Goal: Navigation & Orientation: Find specific page/section

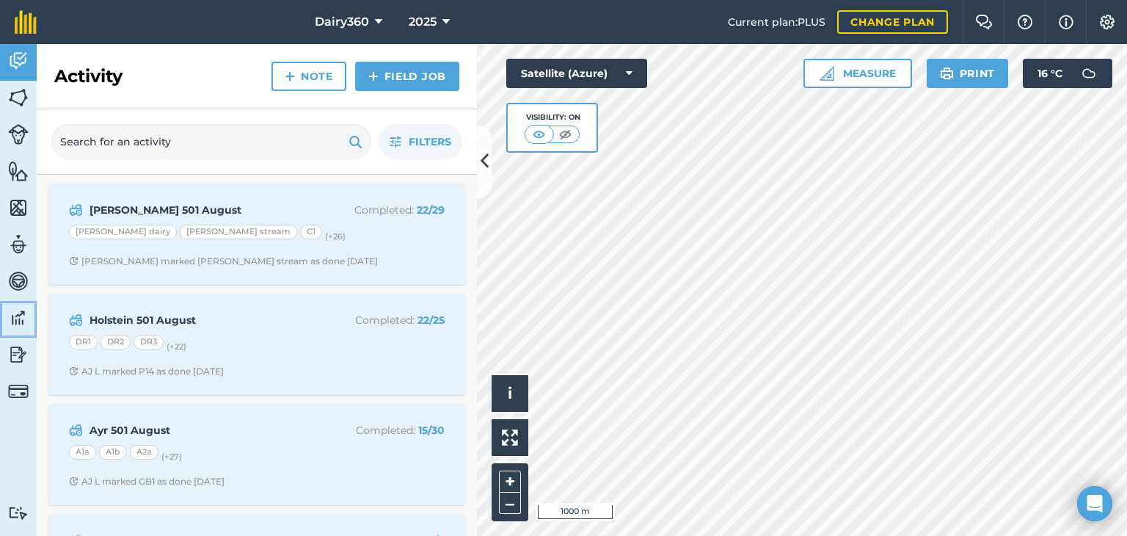
click at [19, 321] on img at bounding box center [18, 318] width 21 height 22
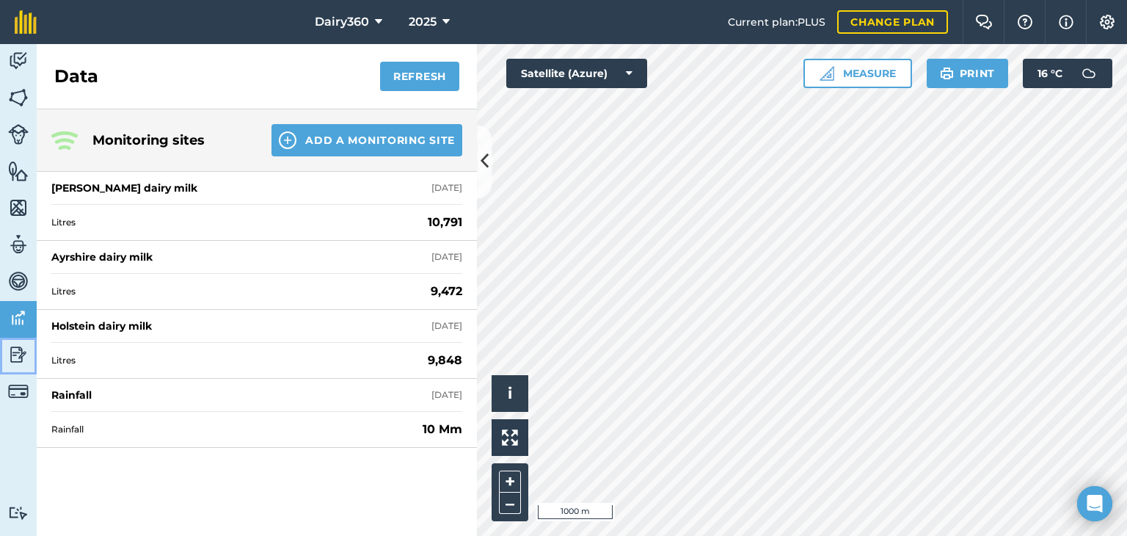
click at [18, 356] on img at bounding box center [18, 354] width 21 height 22
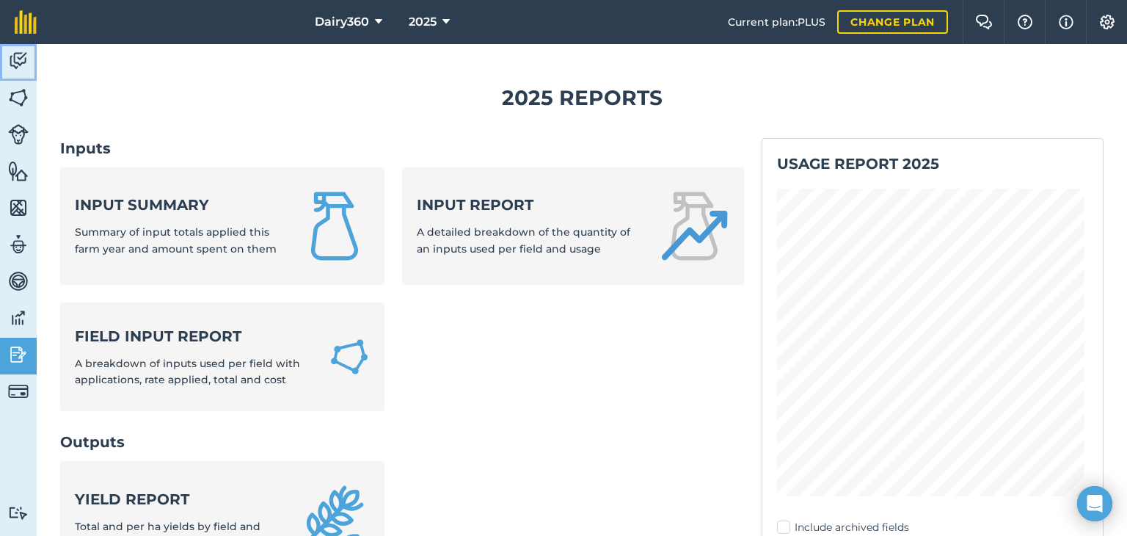
click at [10, 53] on img at bounding box center [18, 61] width 21 height 22
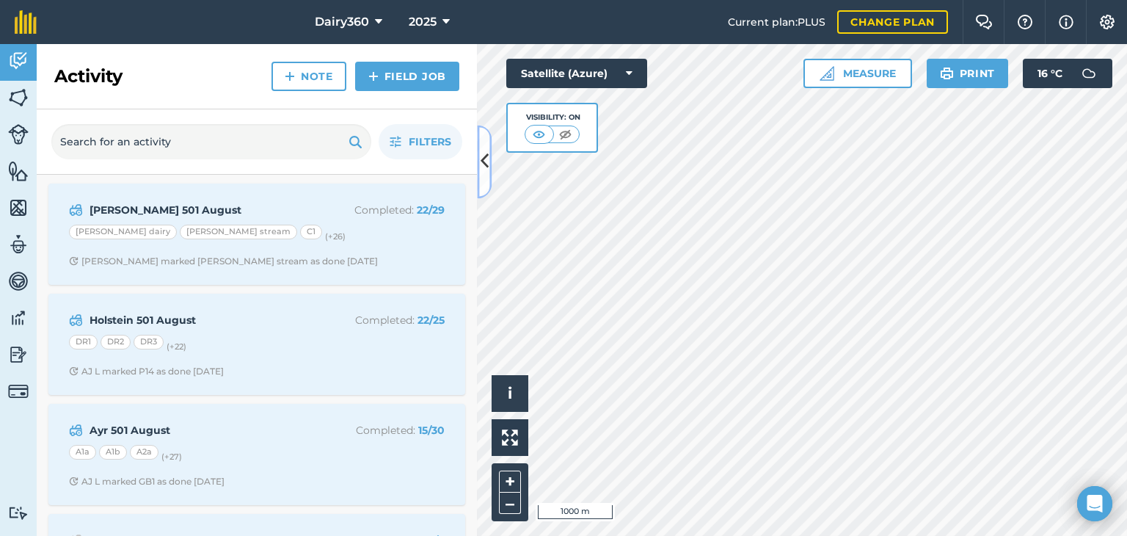
click at [481, 163] on button at bounding box center [484, 161] width 15 height 73
